Goal: Task Accomplishment & Management: Use online tool/utility

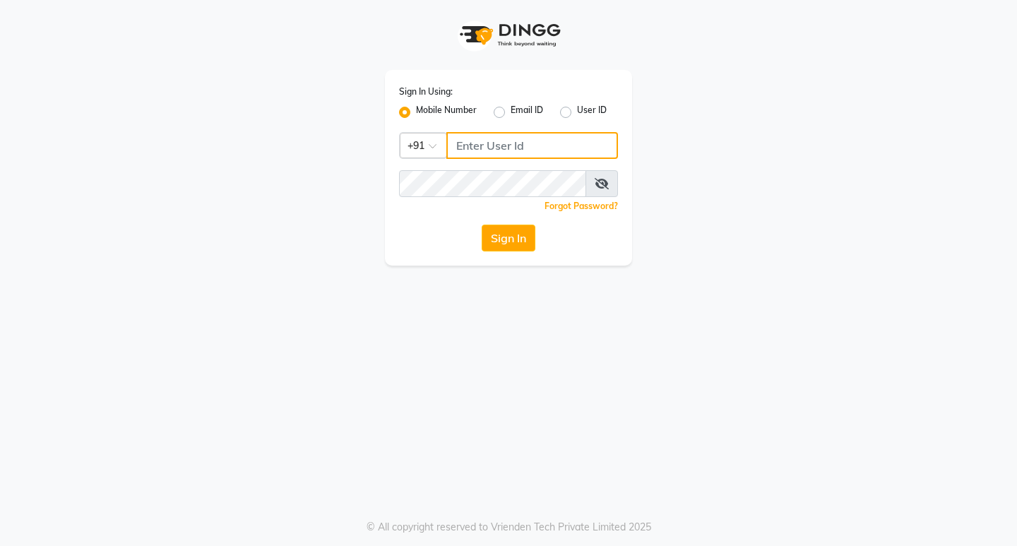
click at [486, 141] on input "Username" at bounding box center [532, 145] width 172 height 27
type input "8655000275"
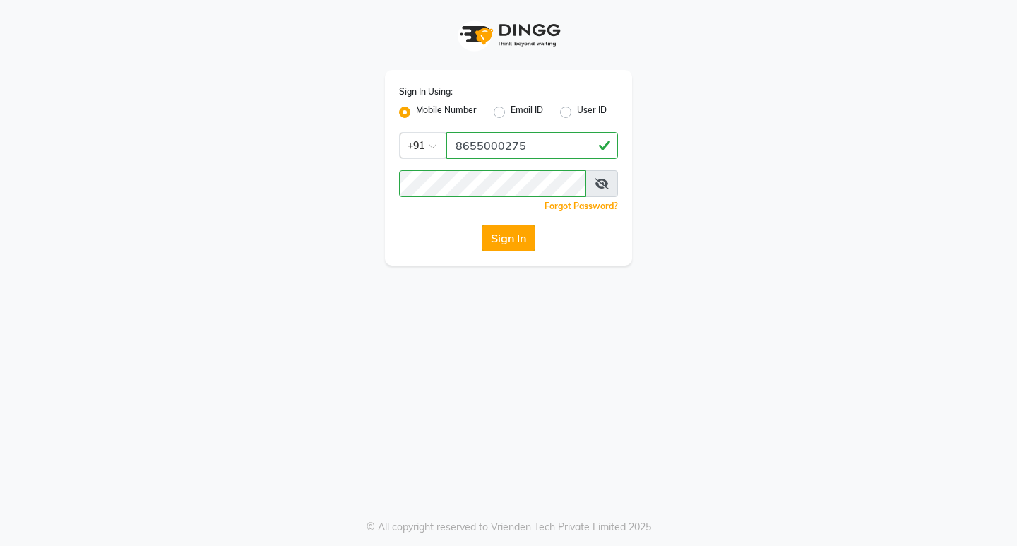
click at [506, 241] on button "Sign In" at bounding box center [509, 238] width 54 height 27
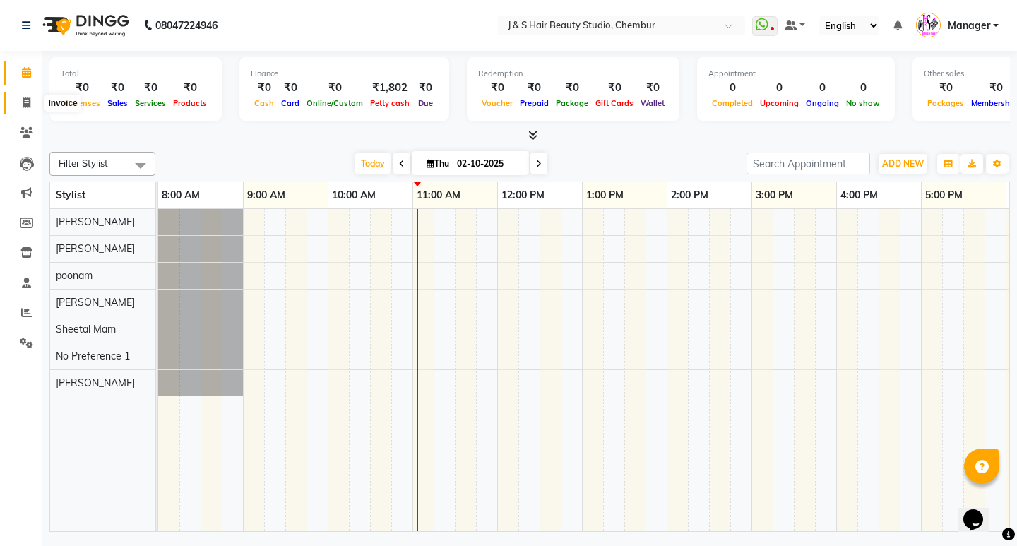
click at [23, 107] on icon at bounding box center [27, 102] width 8 height 11
select select "service"
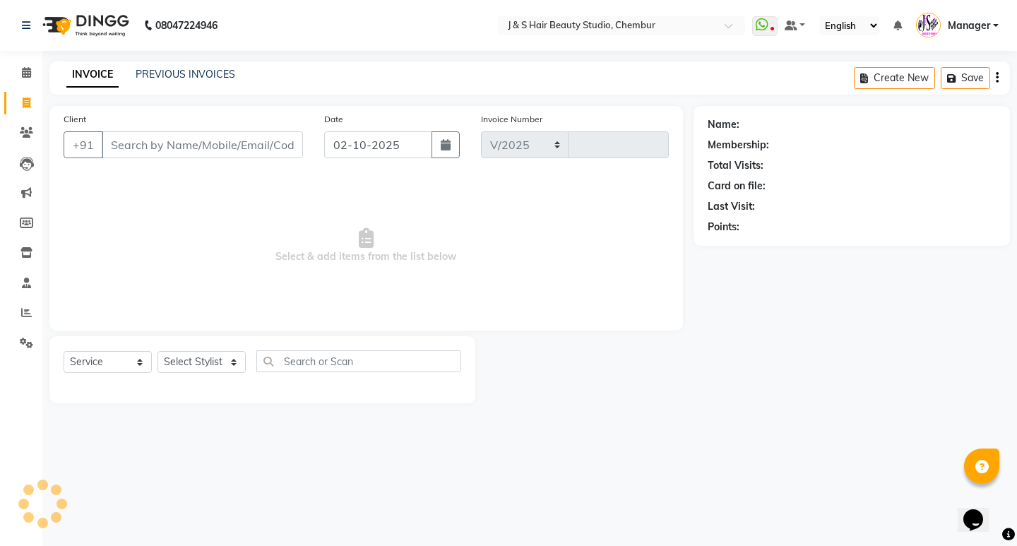
select select "143"
type input "1171"
click at [187, 71] on link "PREVIOUS INVOICES" at bounding box center [186, 74] width 100 height 13
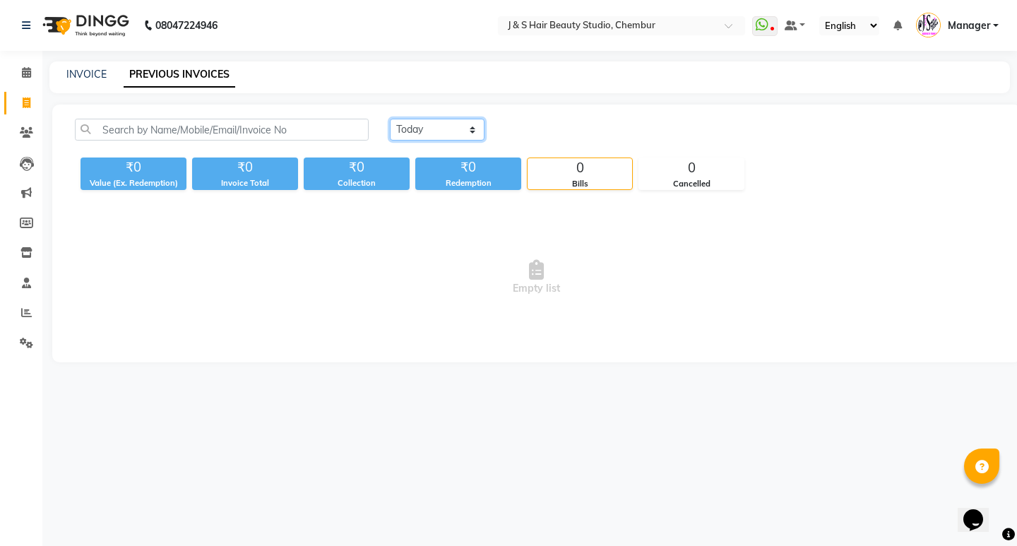
click at [424, 128] on select "[DATE] [DATE] Custom Range" at bounding box center [437, 130] width 95 height 22
select select "[DATE]"
click at [390, 119] on select "[DATE] [DATE] Custom Range" at bounding box center [437, 130] width 95 height 22
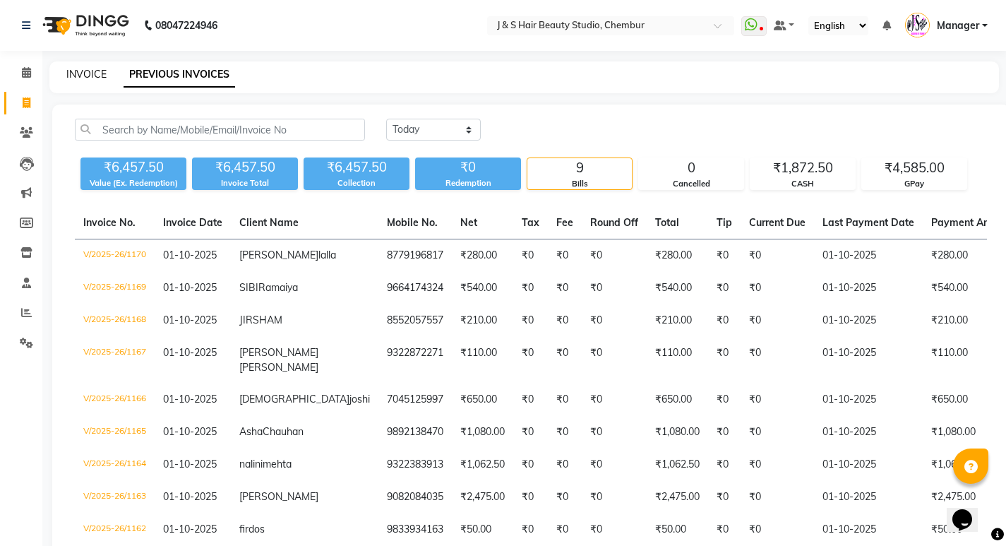
click at [82, 74] on link "INVOICE" at bounding box center [86, 74] width 40 height 13
select select "143"
select select "service"
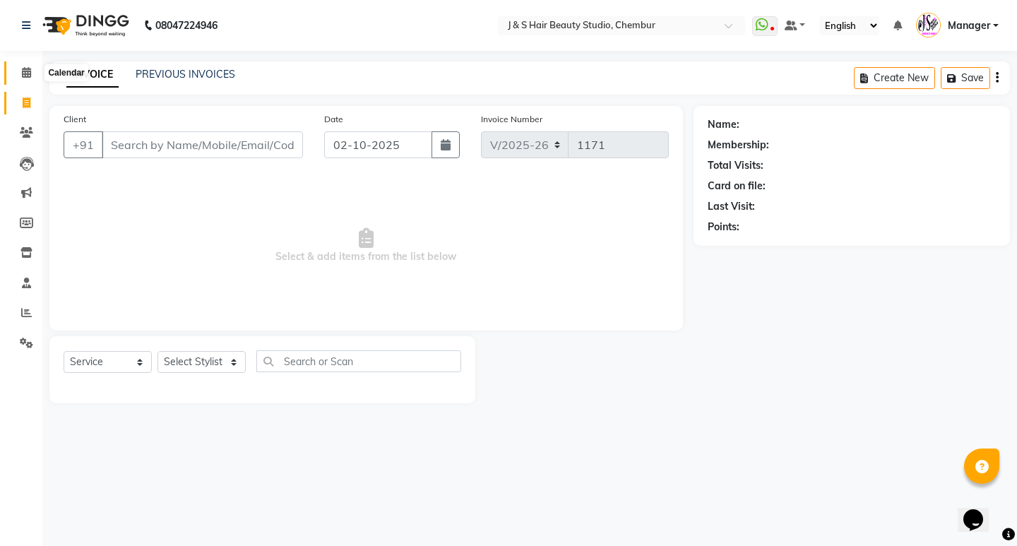
click at [25, 72] on icon at bounding box center [26, 72] width 9 height 11
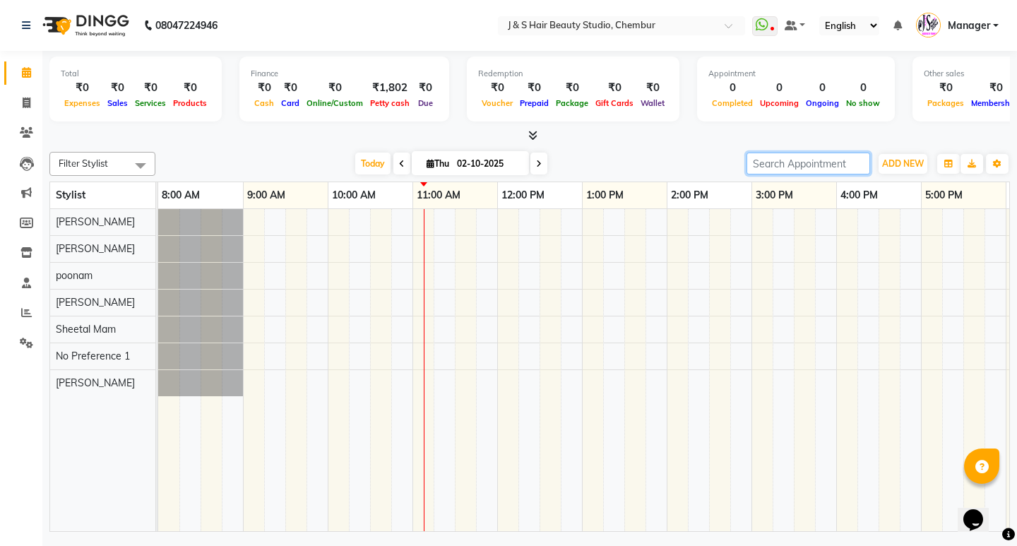
click at [785, 169] on input "search" at bounding box center [808, 164] width 124 height 22
type input "smita"
click at [858, 164] on input "smita" at bounding box center [808, 164] width 124 height 22
type input "[PERSON_NAME]"
click at [858, 169] on input "[PERSON_NAME]" at bounding box center [808, 164] width 124 height 22
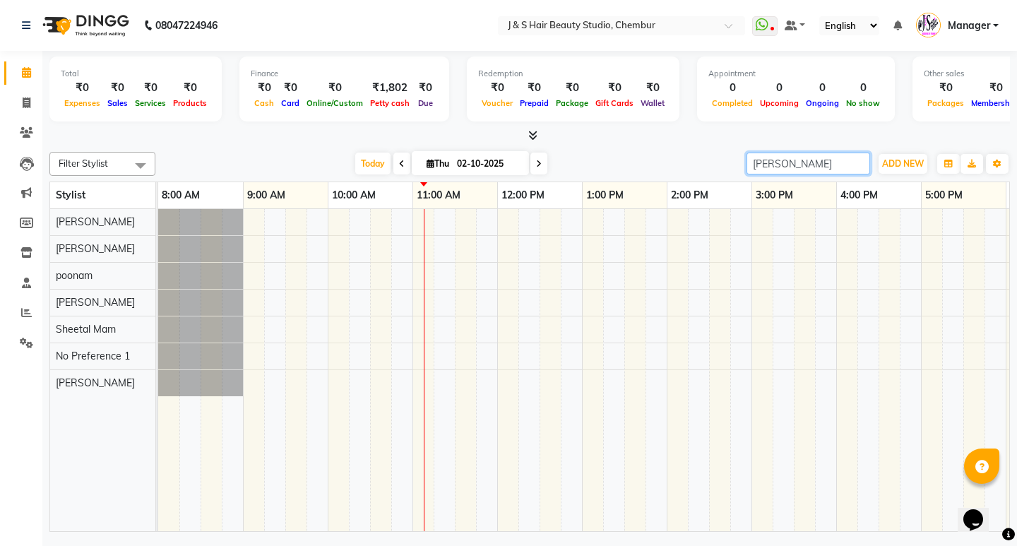
click at [858, 169] on input "[PERSON_NAME]" at bounding box center [808, 164] width 124 height 22
click at [859, 157] on input "[PERSON_NAME]" at bounding box center [808, 164] width 124 height 22
click at [859, 166] on input "[PERSON_NAME]" at bounding box center [808, 164] width 124 height 22
click at [859, 166] on input "search" at bounding box center [808, 164] width 124 height 22
click at [693, 202] on link "2:00 PM" at bounding box center [689, 195] width 44 height 20
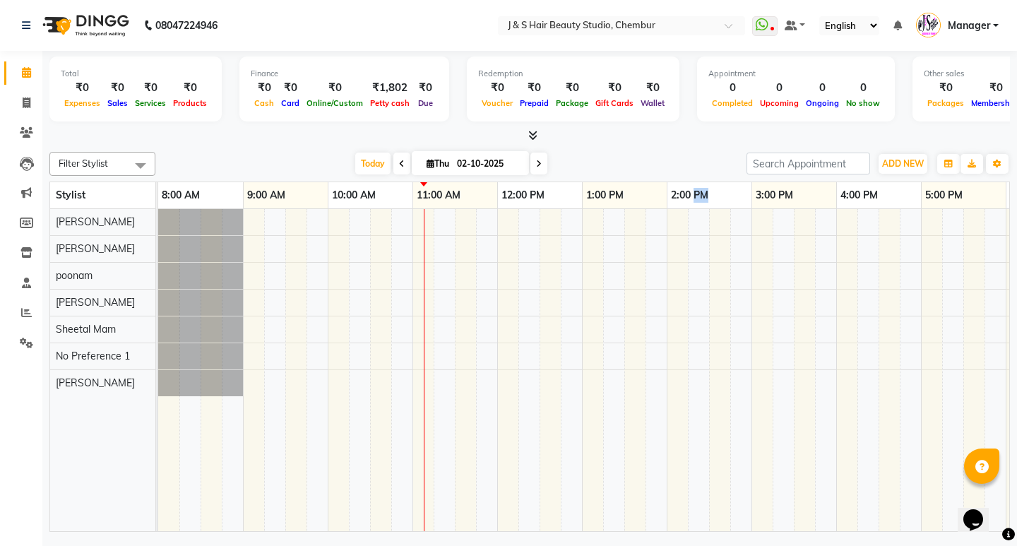
click at [693, 202] on link "2:00 PM" at bounding box center [689, 195] width 44 height 20
click at [693, 201] on link "2:00 PM" at bounding box center [689, 195] width 44 height 20
drag, startPoint x: 421, startPoint y: 246, endPoint x: 440, endPoint y: 197, distance: 52.3
click at [448, 202] on table "Stylist 8:00 AM 9:00 AM 10:00 AM 11:00 AM 12:00 PM 1:00 PM 2:00 PM 3:00 PM 4:00…" at bounding box center [529, 356] width 960 height 350
click at [426, 192] on link "11:00 AM" at bounding box center [438, 195] width 51 height 20
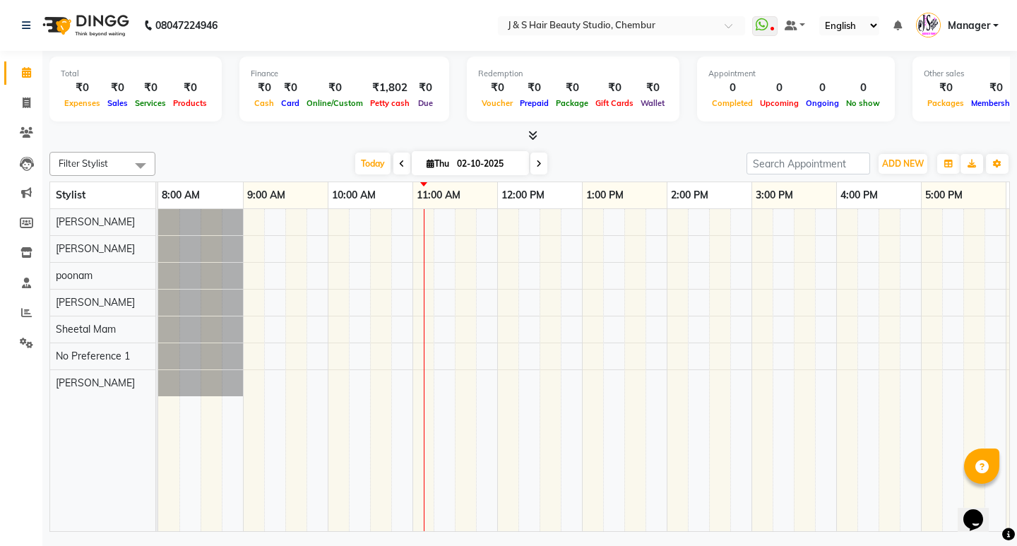
click at [421, 190] on link "11:00 AM" at bounding box center [438, 195] width 51 height 20
drag, startPoint x: 420, startPoint y: 189, endPoint x: 429, endPoint y: 179, distance: 13.6
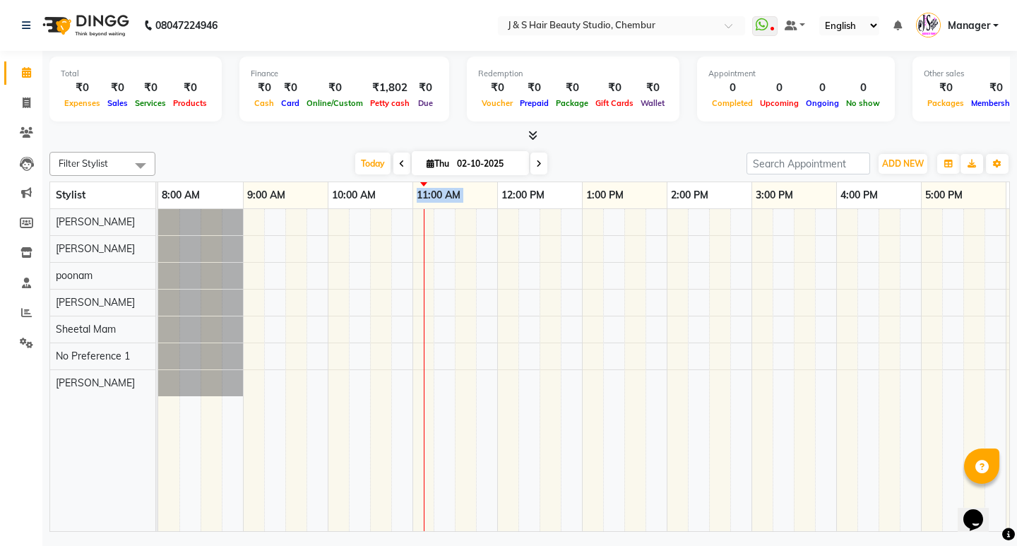
click at [420, 189] on link "11:00 AM" at bounding box center [438, 195] width 51 height 20
drag, startPoint x: 429, startPoint y: 179, endPoint x: 501, endPoint y: 170, distance: 72.5
click at [494, 172] on div "Filter Stylist Select All [PERSON_NAME] [PERSON_NAME] Mam poonam [PERSON_NAME] …" at bounding box center [529, 339] width 960 height 386
click at [19, 341] on span at bounding box center [26, 343] width 25 height 16
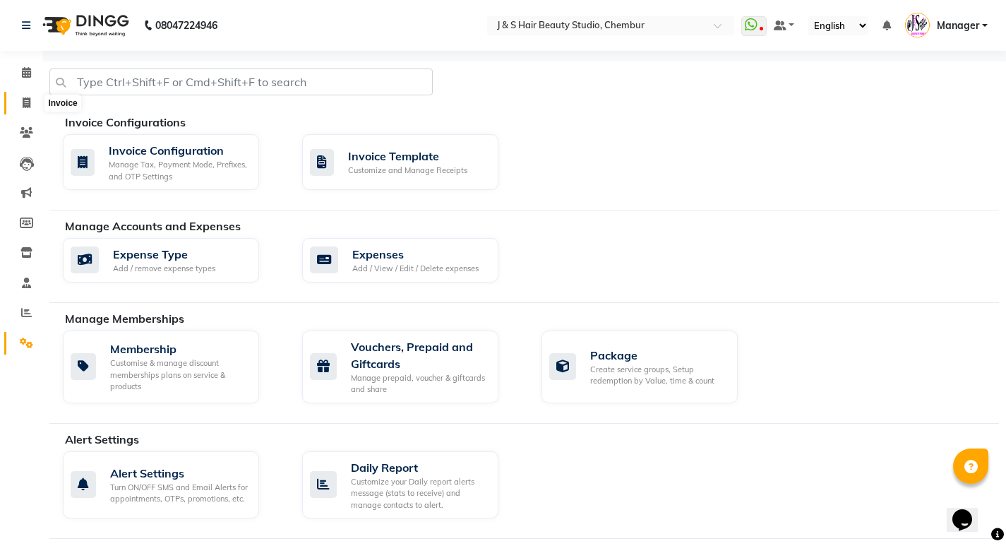
click at [28, 103] on icon at bounding box center [27, 102] width 8 height 11
select select "143"
select select "service"
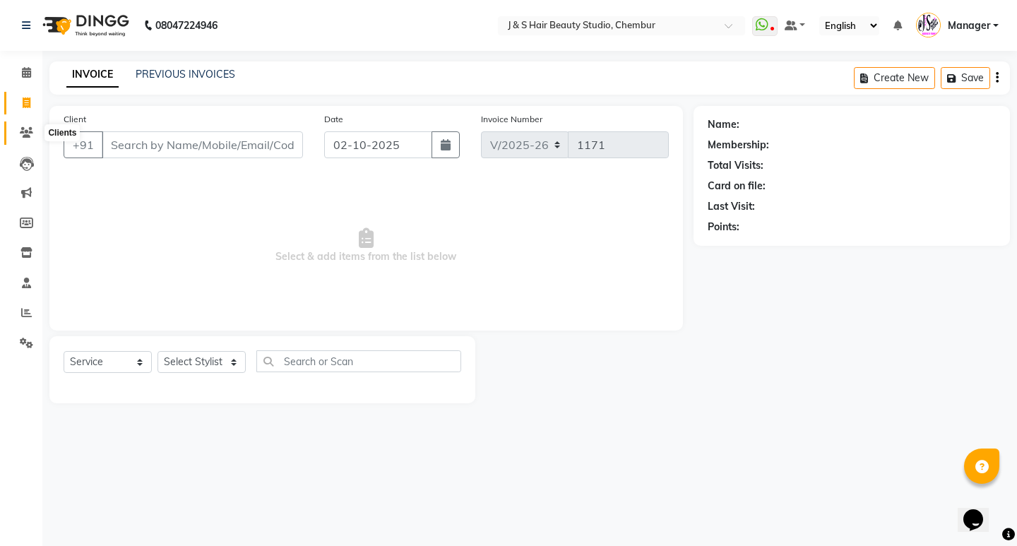
click at [18, 133] on span at bounding box center [26, 133] width 25 height 16
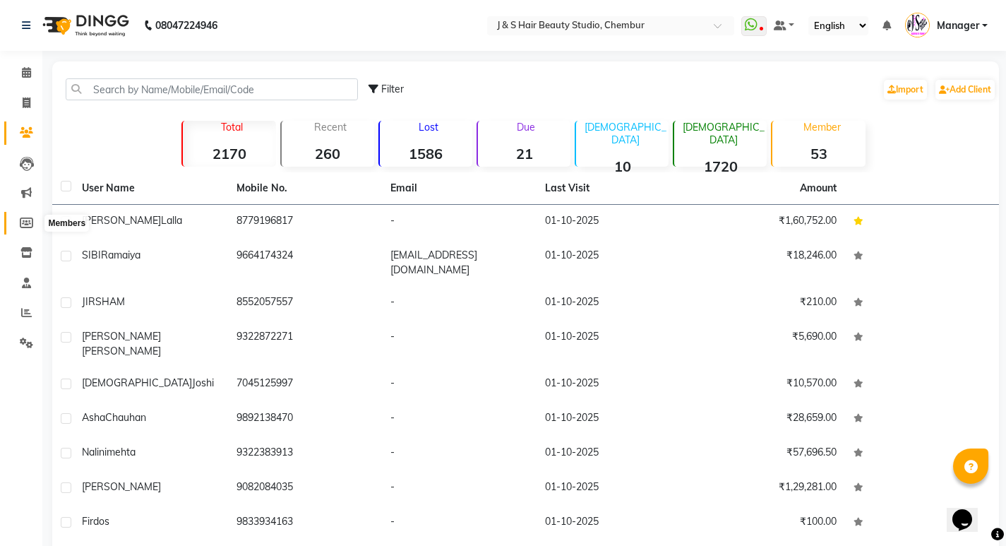
click at [20, 225] on icon at bounding box center [26, 222] width 13 height 11
select select
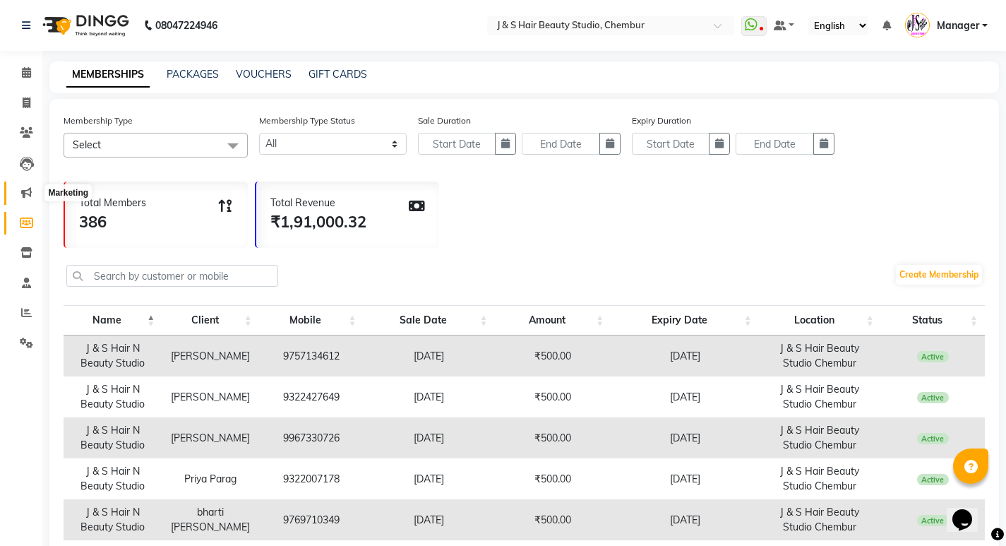
click at [25, 192] on icon at bounding box center [26, 192] width 11 height 11
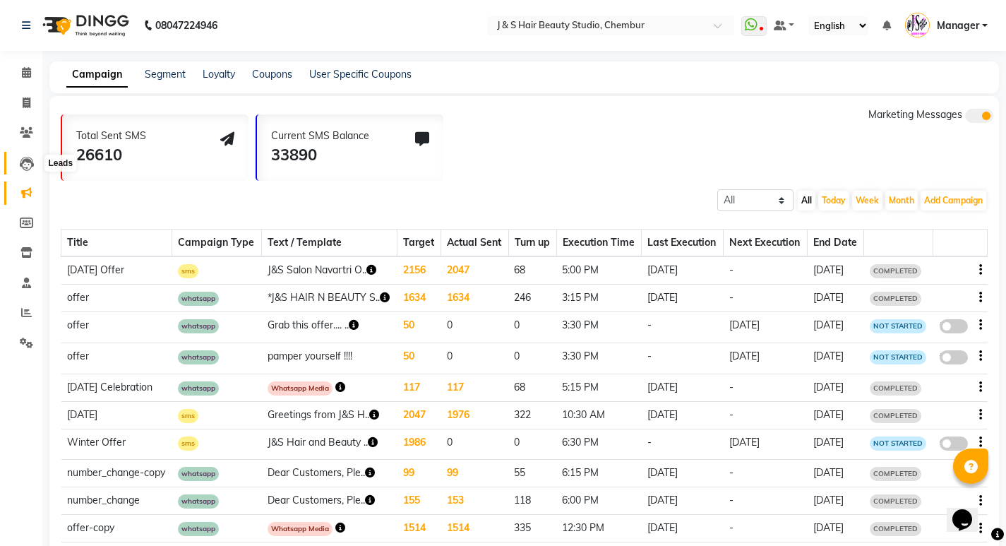
click at [28, 167] on icon at bounding box center [27, 164] width 14 height 14
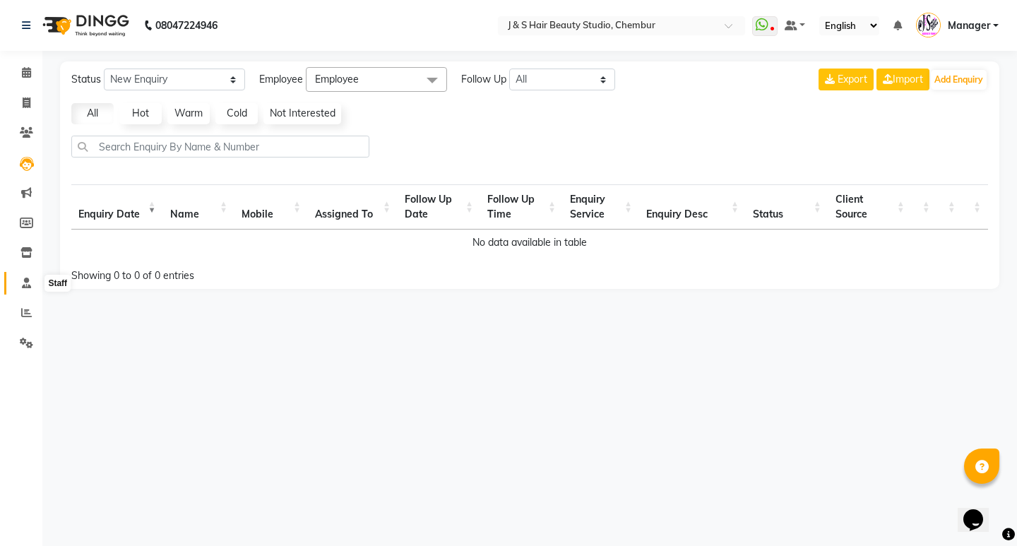
click at [25, 285] on icon at bounding box center [26, 283] width 9 height 11
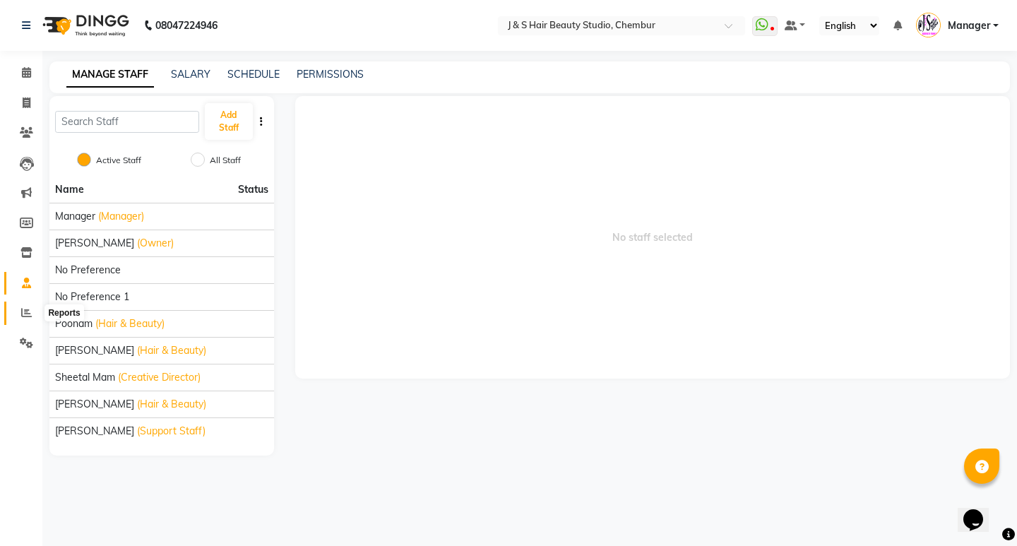
click at [23, 316] on icon at bounding box center [26, 312] width 11 height 11
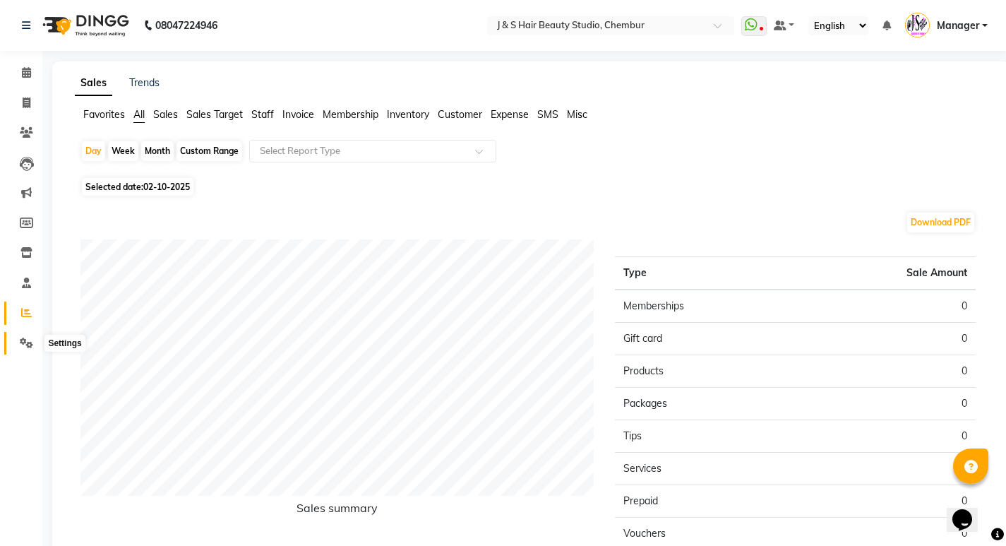
click at [27, 347] on icon at bounding box center [26, 343] width 13 height 11
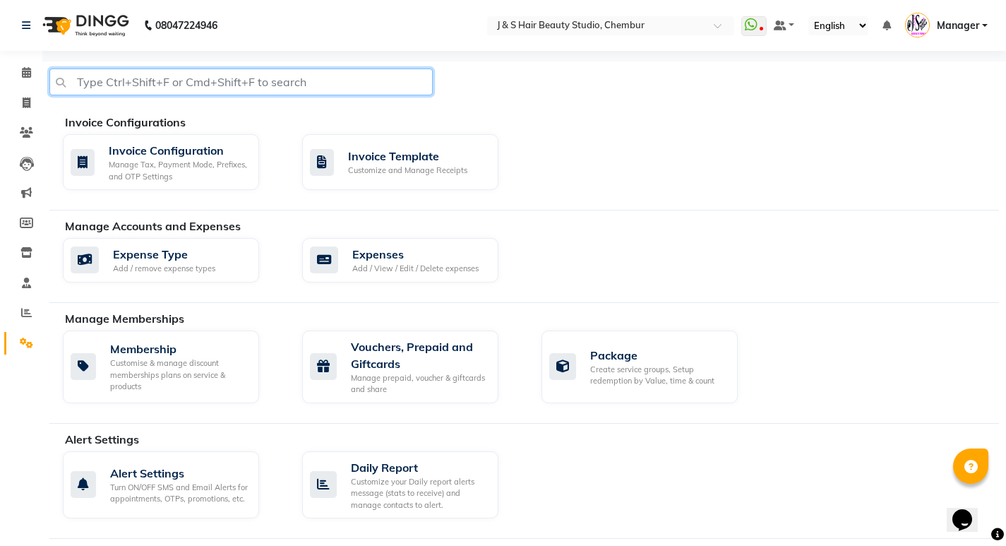
click at [326, 82] on input "text" at bounding box center [240, 81] width 383 height 27
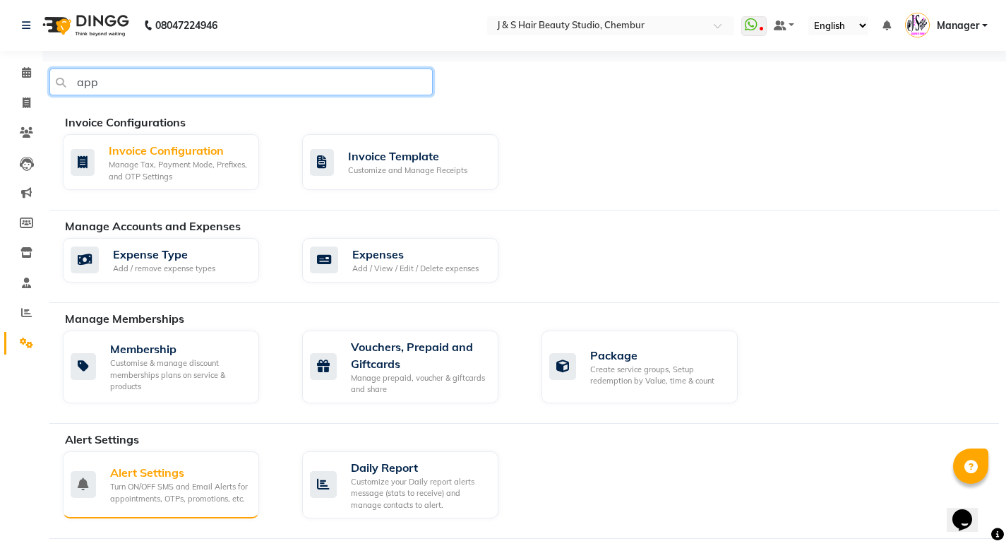
type input "app"
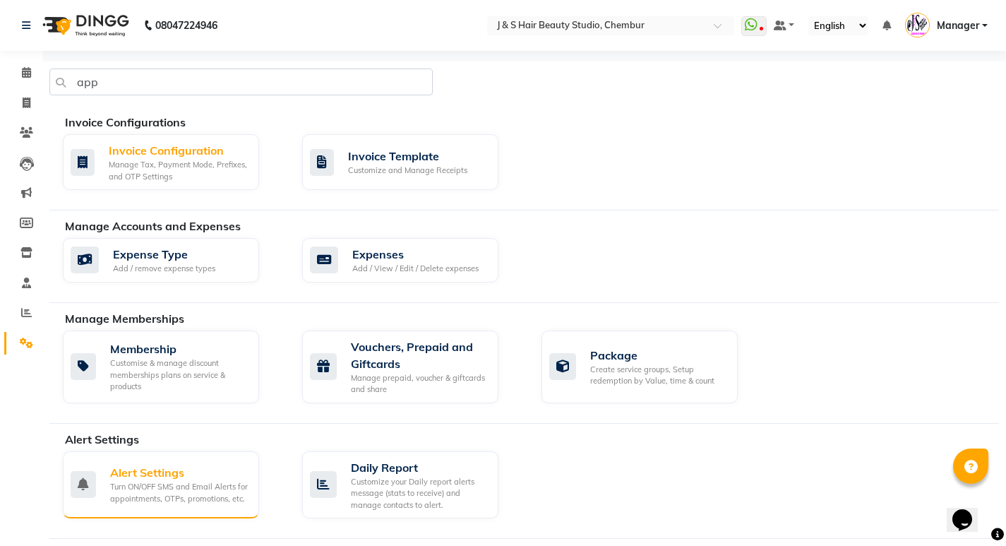
click at [178, 484] on div "Turn ON/OFF SMS and Email Alerts for appointments, OTPs, promotions, etc." at bounding box center [179, 492] width 138 height 23
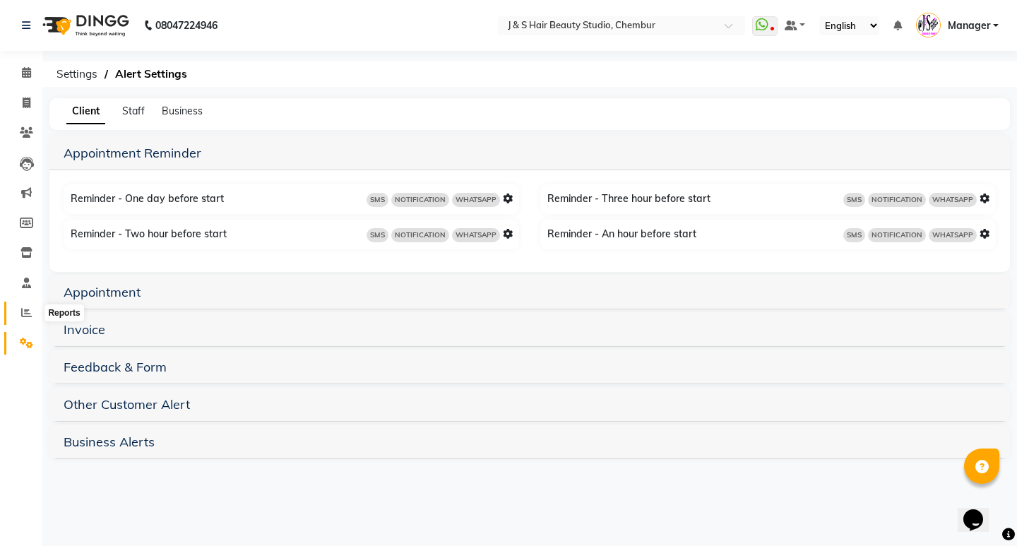
click at [26, 312] on icon at bounding box center [26, 312] width 11 height 11
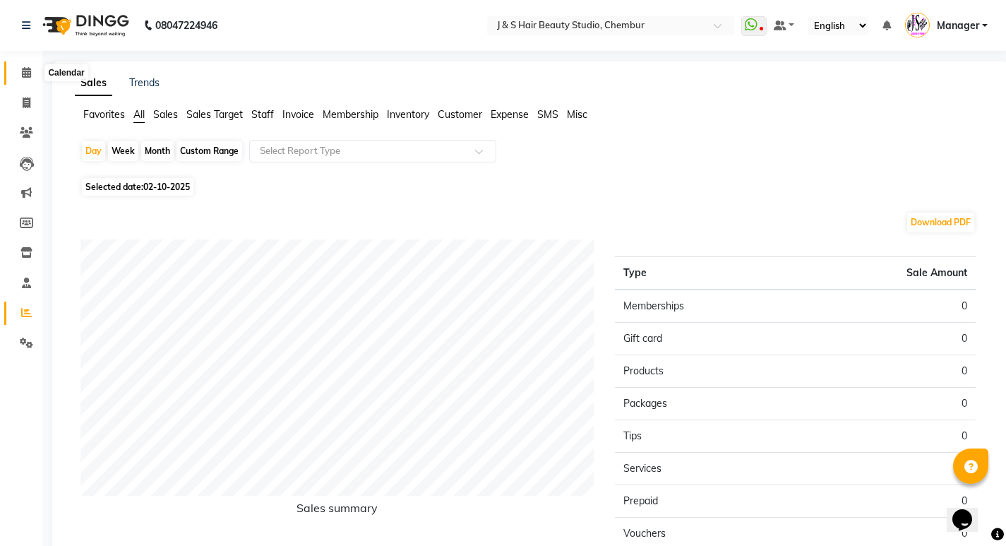
click at [19, 74] on span at bounding box center [26, 73] width 25 height 16
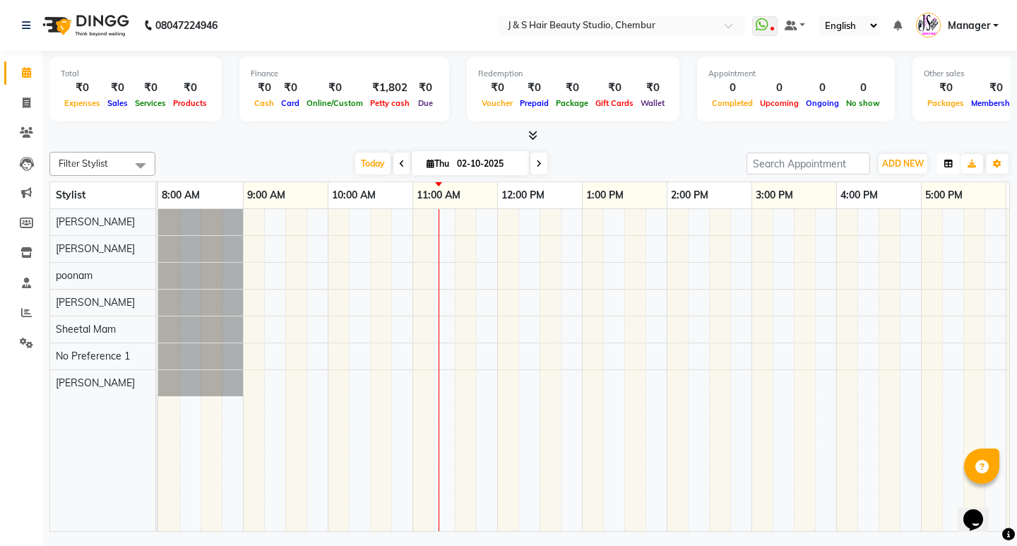
click at [944, 164] on icon "button" at bounding box center [948, 164] width 8 height 8
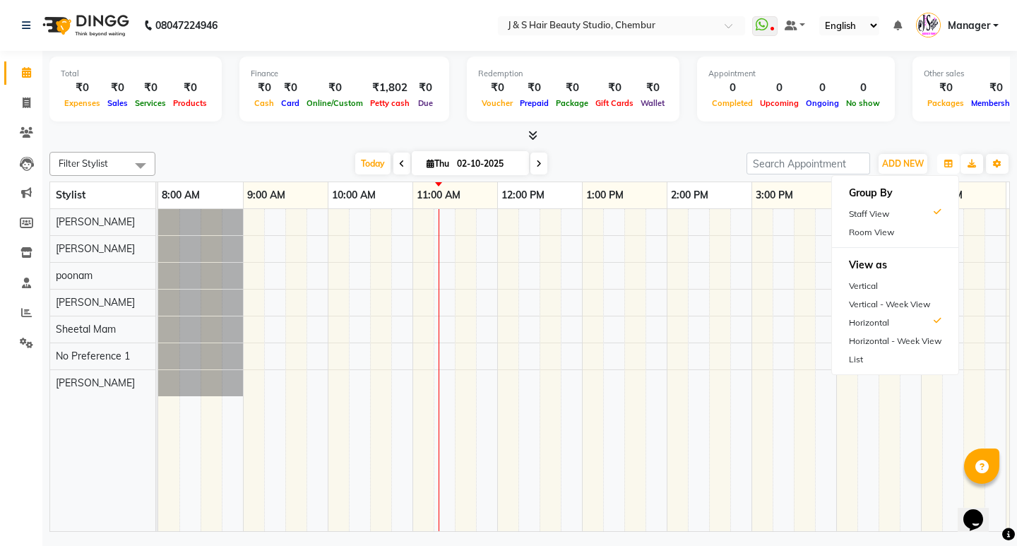
click at [782, 379] on div at bounding box center [709, 370] width 1102 height 322
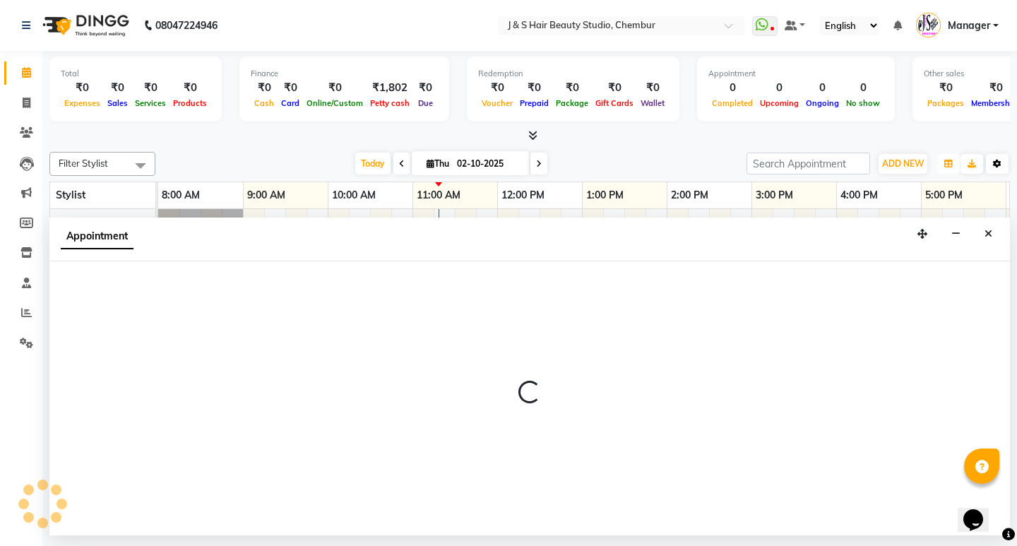
select select "39555"
select select "tentative"
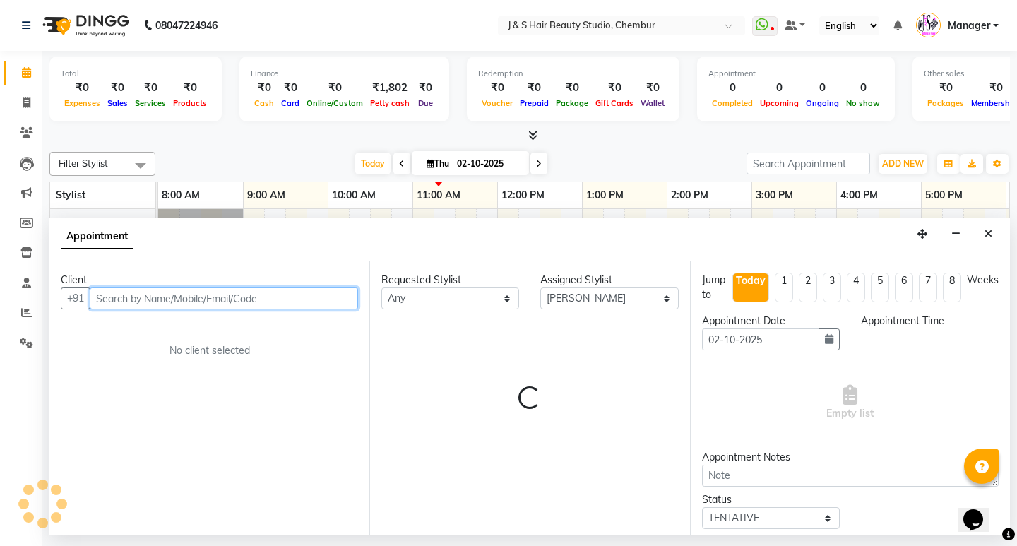
select select "915"
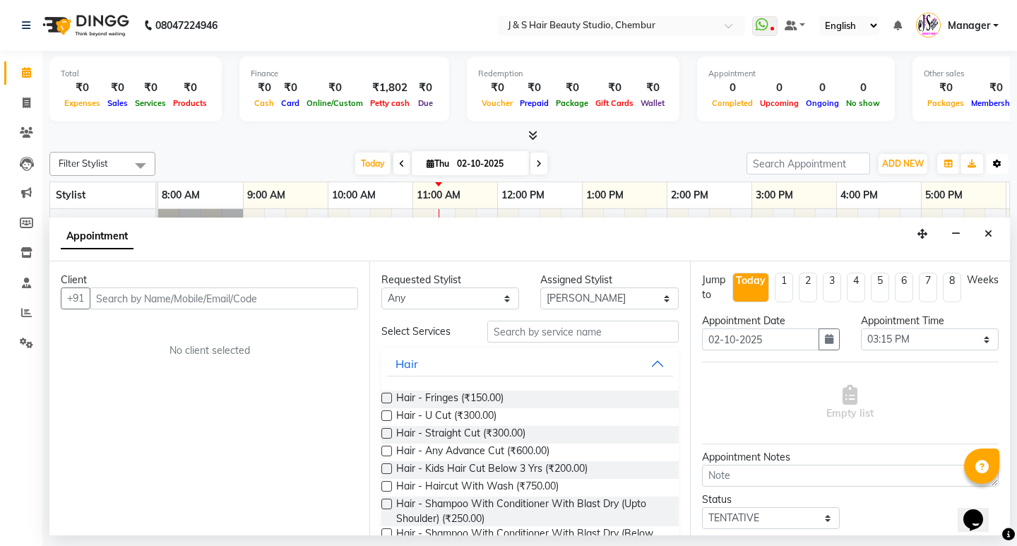
click at [1000, 165] on icon "button" at bounding box center [997, 164] width 8 height 8
click at [807, 246] on div "Appointment" at bounding box center [529, 239] width 960 height 44
click at [574, 150] on div "Filter Stylist Select All [PERSON_NAME] [PERSON_NAME] Mam poonam [PERSON_NAME] …" at bounding box center [529, 339] width 960 height 386
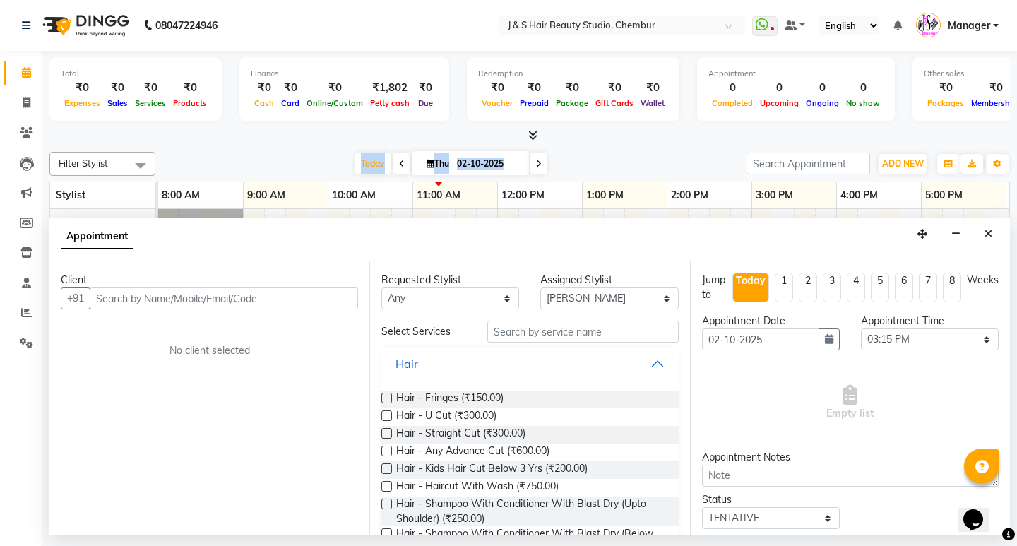
click at [574, 150] on div "Filter Stylist Select All [PERSON_NAME] [PERSON_NAME] Mam poonam [PERSON_NAME] …" at bounding box center [529, 339] width 960 height 386
click at [16, 104] on span at bounding box center [26, 103] width 25 height 16
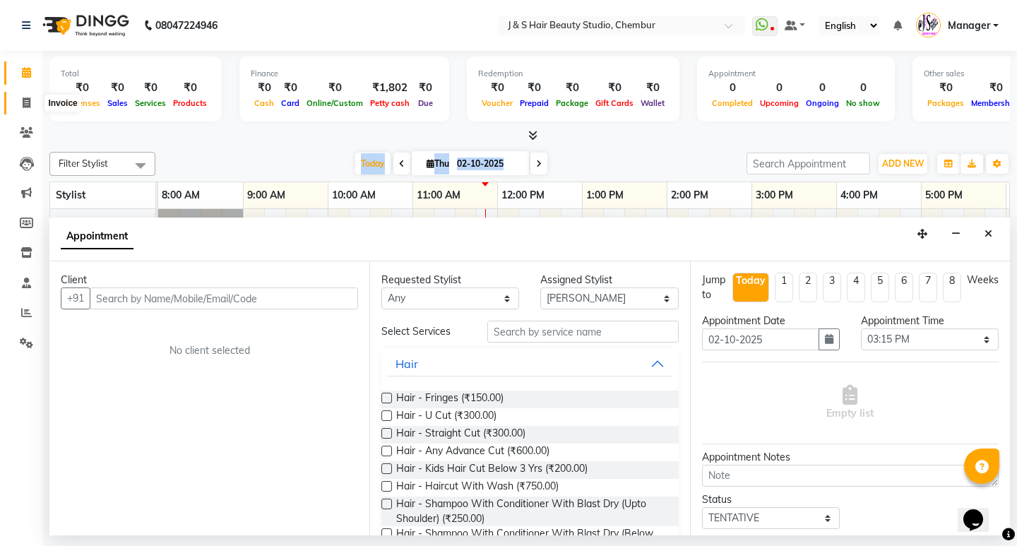
select select "143"
select select "service"
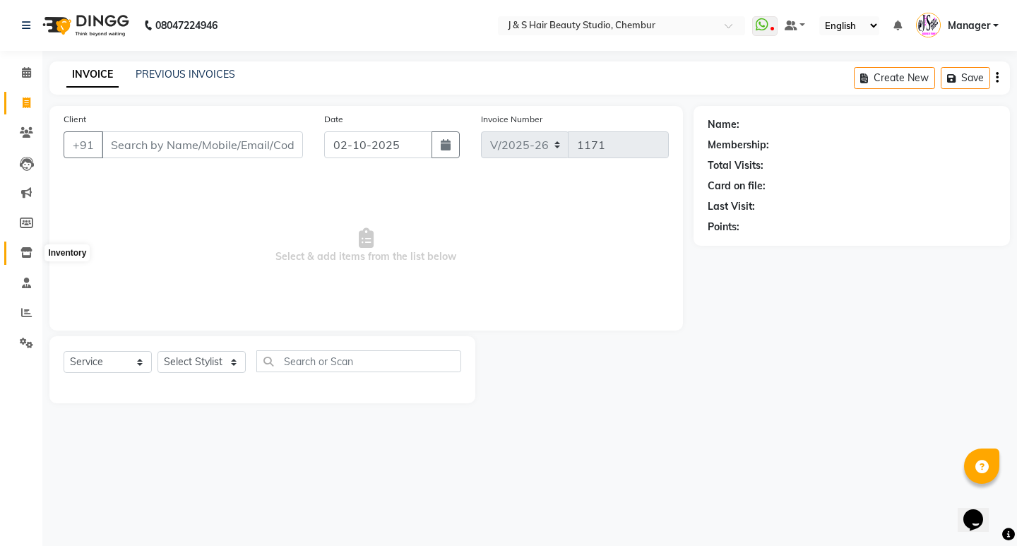
click at [20, 252] on span at bounding box center [26, 253] width 25 height 16
select select
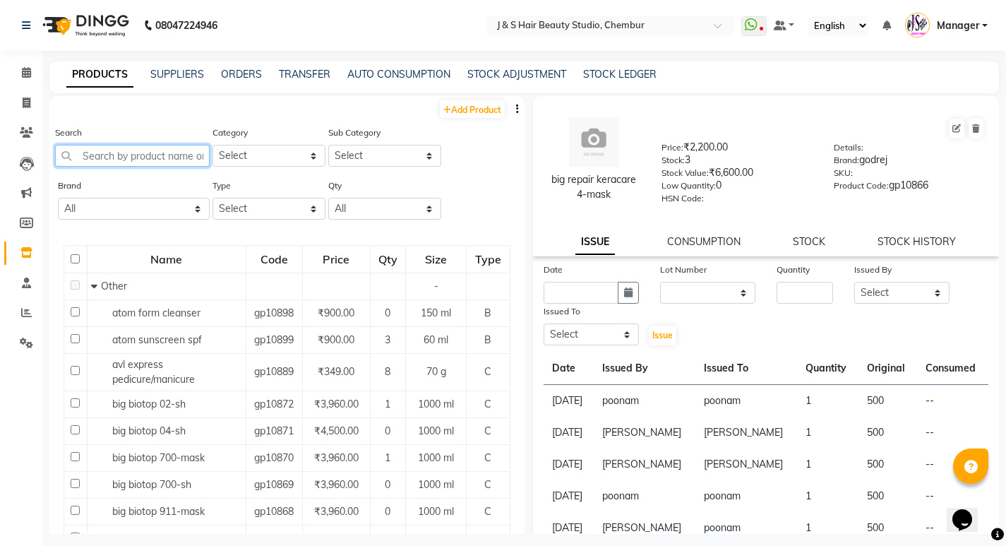
click at [114, 152] on input "text" at bounding box center [132, 156] width 155 height 22
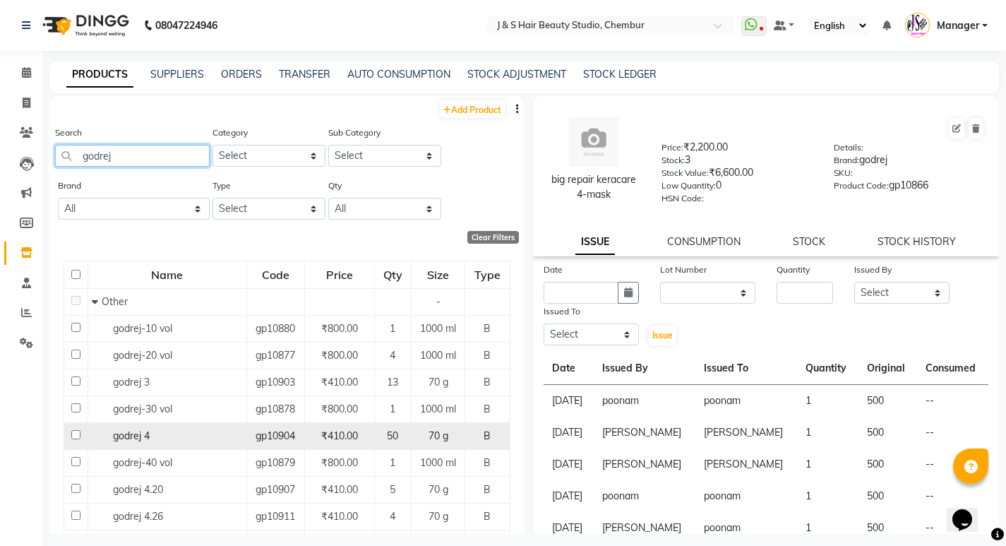
type input "godrej"
click at [176, 429] on div "godrej 4" at bounding box center [167, 436] width 151 height 15
select select
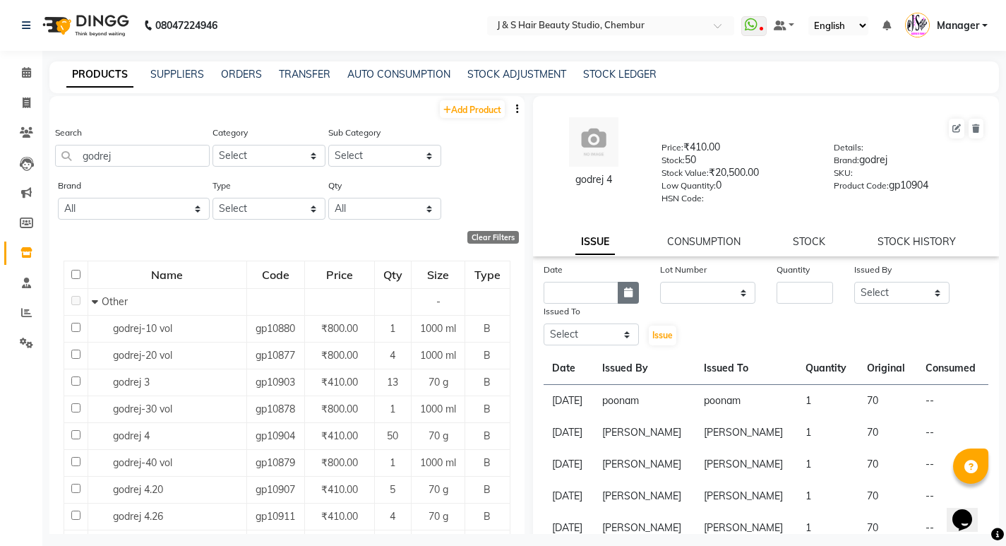
click at [633, 288] on button "button" at bounding box center [628, 293] width 21 height 22
select select "10"
select select "2025"
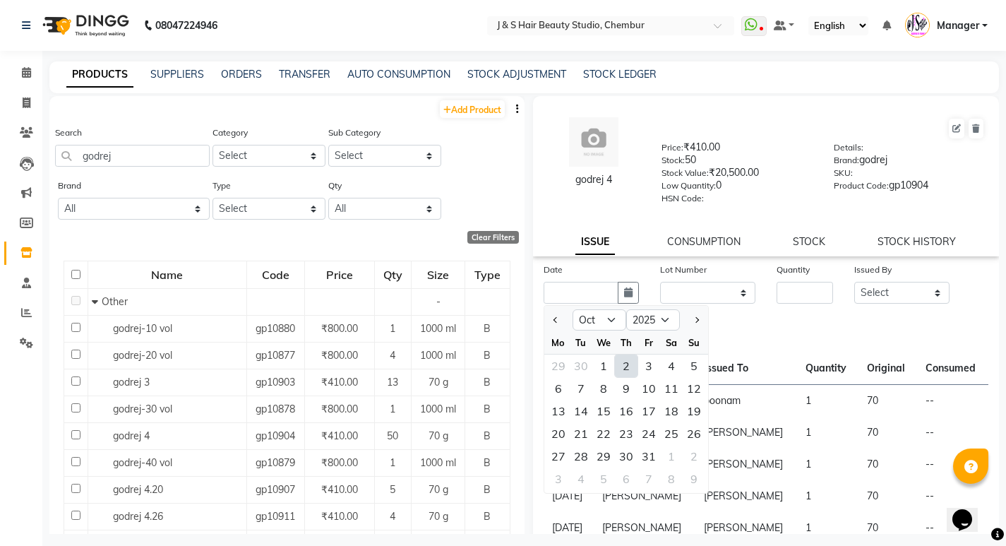
click at [630, 361] on div "2" at bounding box center [626, 365] width 23 height 23
type input "02-10-2025"
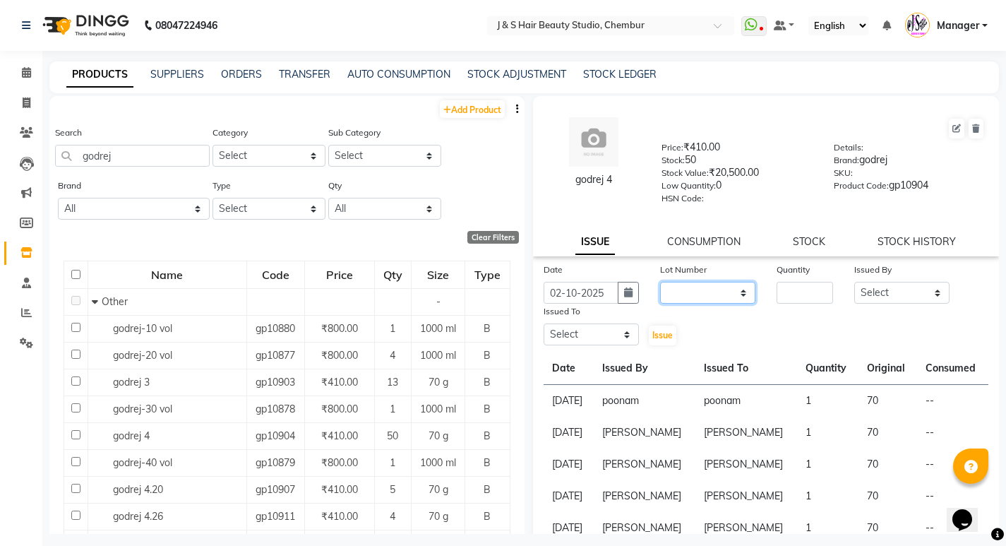
click at [699, 292] on select "None" at bounding box center [707, 293] width 95 height 22
select select "0: null"
click at [660, 282] on select "None" at bounding box center [707, 293] width 95 height 22
click at [804, 288] on input "number" at bounding box center [805, 293] width 56 height 22
type input "1"
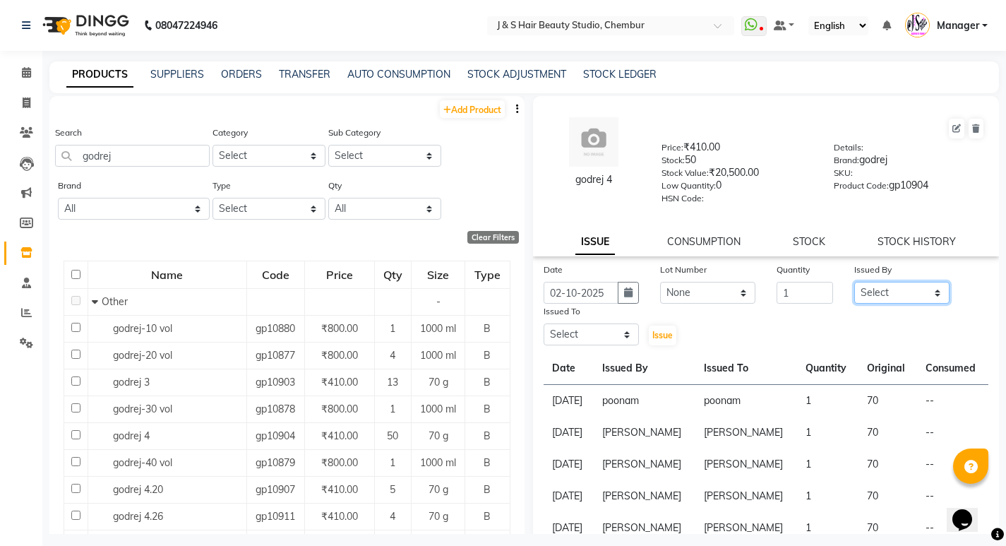
click at [869, 282] on select "Select Manager [PERSON_NAME] No Preference 1 poonam [PERSON_NAME] Sheetal Mam […" at bounding box center [901, 293] width 95 height 22
select select "4179"
click at [854, 282] on select "Select Manager [PERSON_NAME] No Preference 1 poonam [PERSON_NAME] Sheetal Mam […" at bounding box center [901, 293] width 95 height 22
click at [568, 332] on select "Select Manager [PERSON_NAME] No Preference 1 poonam [PERSON_NAME] Sheetal Mam […" at bounding box center [591, 334] width 95 height 22
select select "4179"
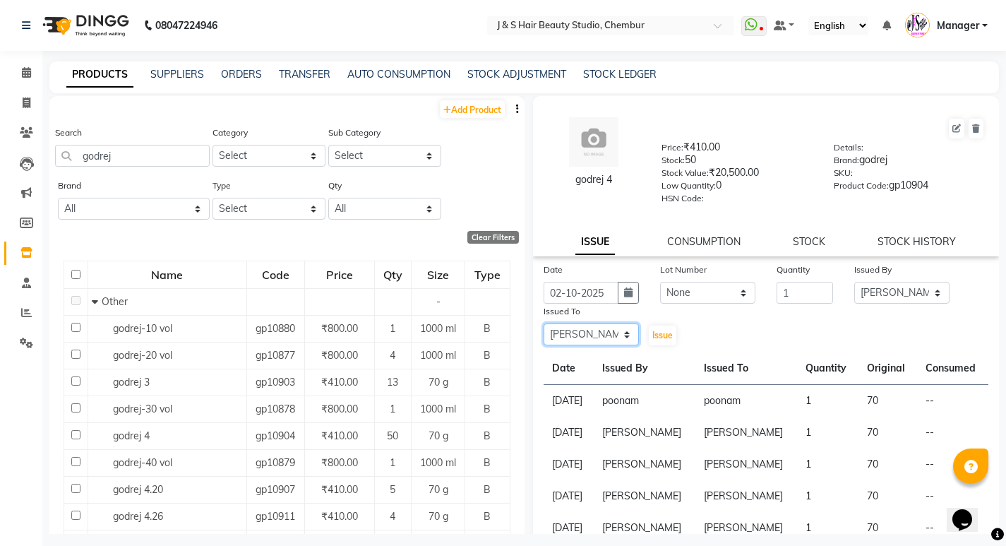
click at [544, 323] on select "Select Manager [PERSON_NAME] No Preference 1 poonam [PERSON_NAME] Sheetal Mam […" at bounding box center [591, 334] width 95 height 22
click at [657, 335] on span "Issue" at bounding box center [662, 335] width 20 height 11
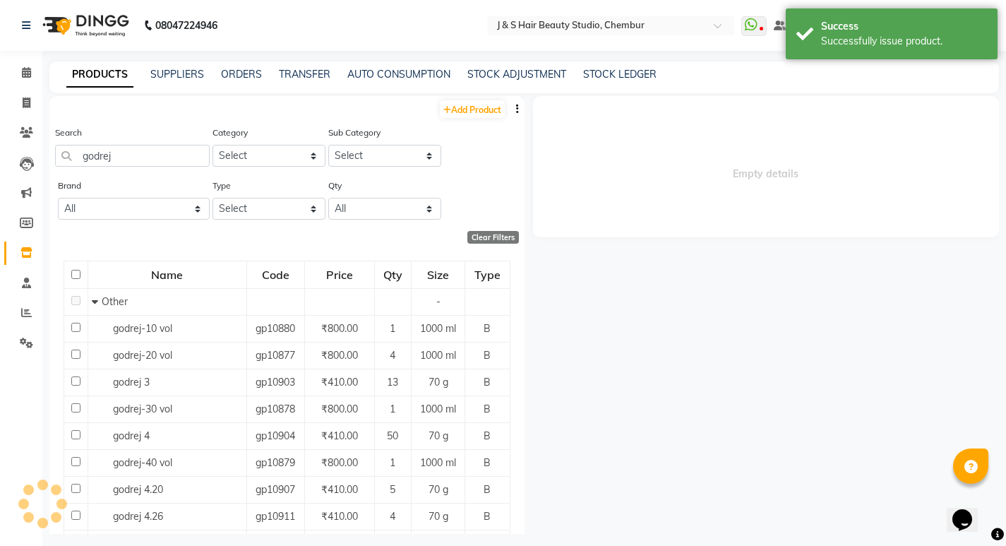
select select
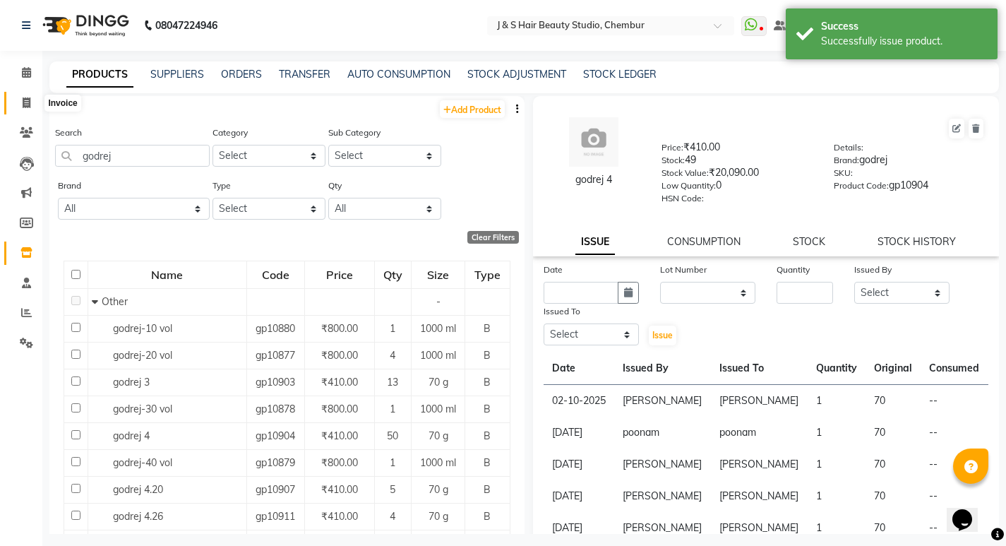
click at [30, 109] on span at bounding box center [26, 103] width 25 height 16
select select "143"
select select "service"
